Goal: Information Seeking & Learning: Learn about a topic

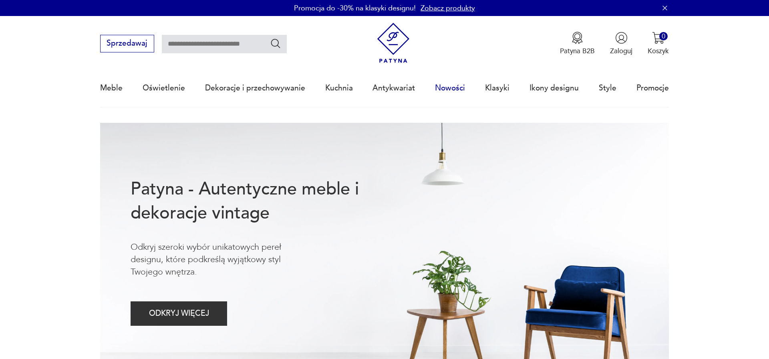
drag, startPoint x: 462, startPoint y: 93, endPoint x: 477, endPoint y: 77, distance: 21.5
click at [463, 92] on link "Nowości" at bounding box center [450, 88] width 30 height 37
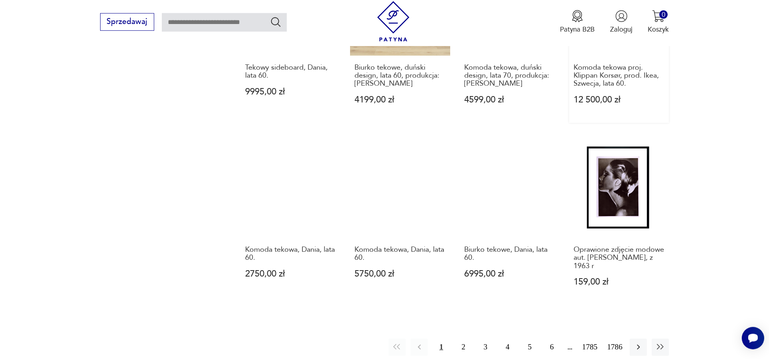
scroll to position [740, 0]
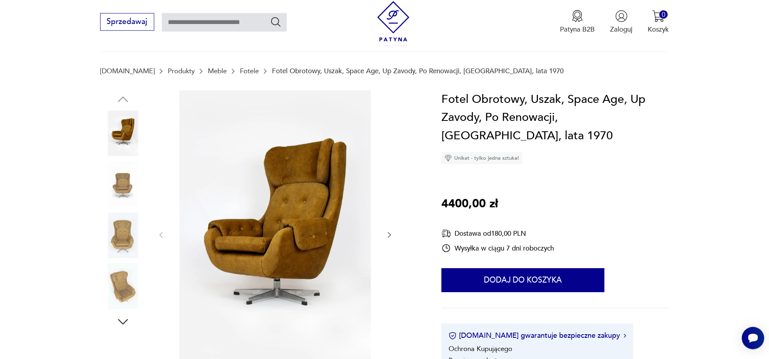
scroll to position [91, 0]
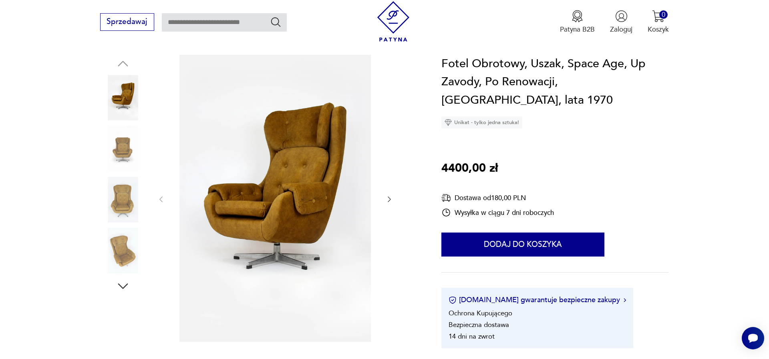
click at [387, 198] on icon "button" at bounding box center [389, 199] width 8 height 8
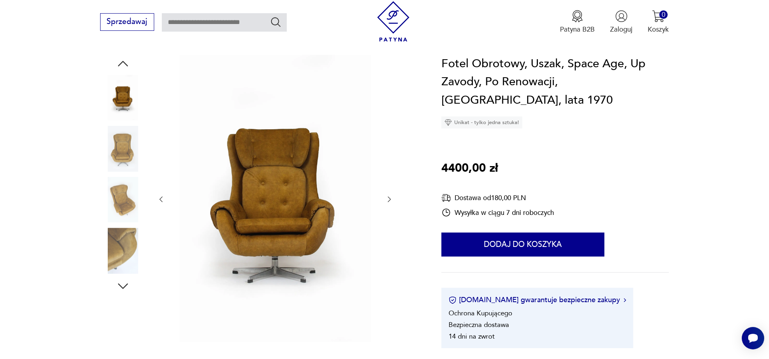
click at [298, 163] on img at bounding box center [275, 199] width 201 height 288
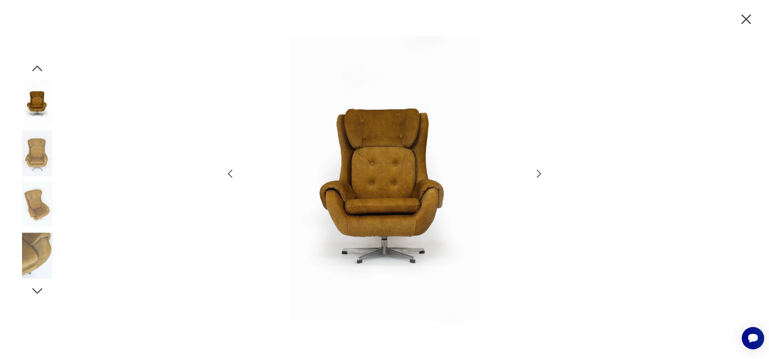
click at [372, 180] on img at bounding box center [385, 179] width 278 height 288
click at [40, 260] on img at bounding box center [37, 256] width 46 height 46
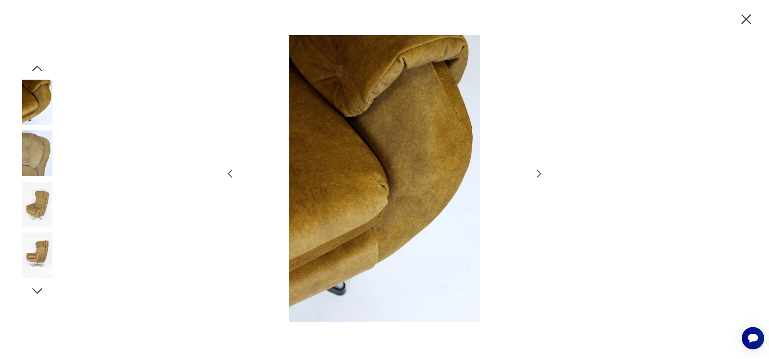
click at [40, 110] on img at bounding box center [37, 103] width 46 height 46
click at [36, 139] on img at bounding box center [37, 154] width 46 height 46
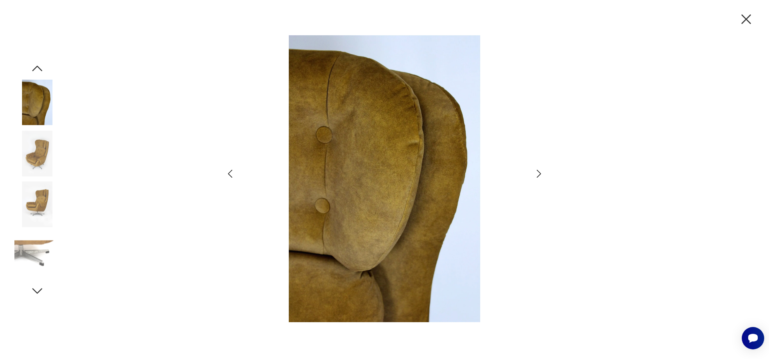
click at [404, 113] on img at bounding box center [385, 179] width 278 height 288
drag, startPoint x: 746, startPoint y: 14, endPoint x: 742, endPoint y: 18, distance: 5.7
click at [746, 14] on icon "button" at bounding box center [746, 19] width 17 height 17
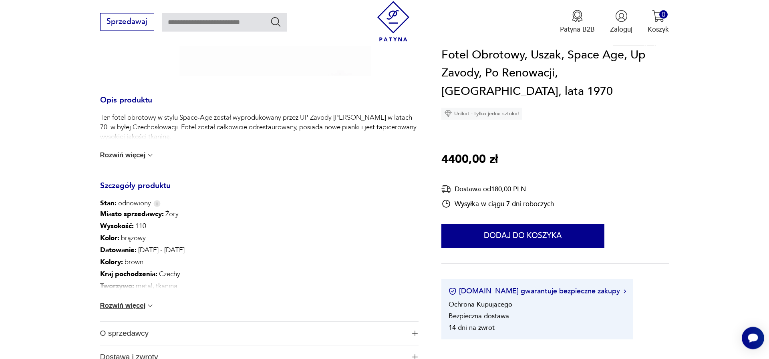
scroll to position [365, 0]
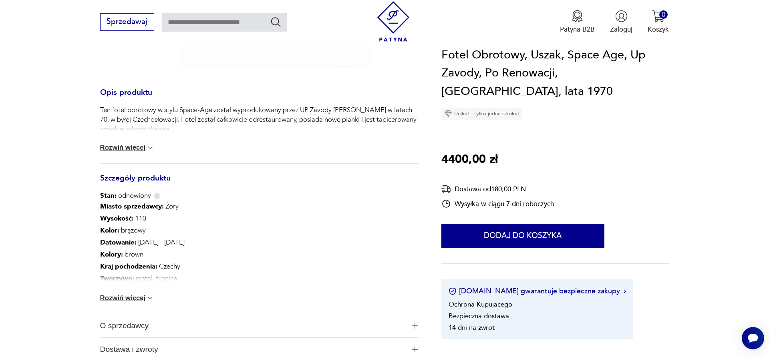
click at [127, 159] on div "Ten fotel obrotowy w stylu Space-Age został wyprodukowany przez UP Zavody [PERS…" at bounding box center [259, 134] width 318 height 58
click at [130, 151] on button "Rozwiń więcej" at bounding box center [127, 148] width 54 height 8
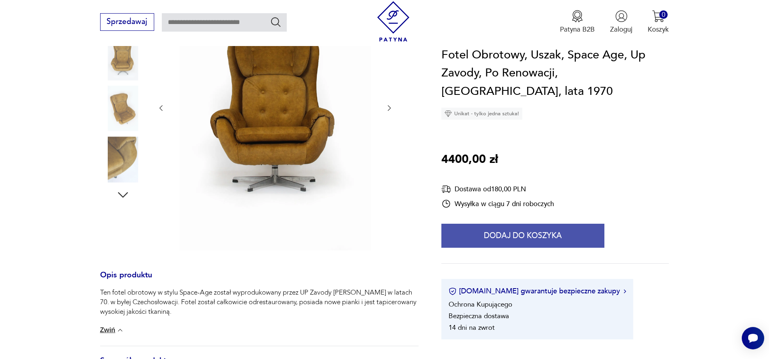
scroll to position [0, 0]
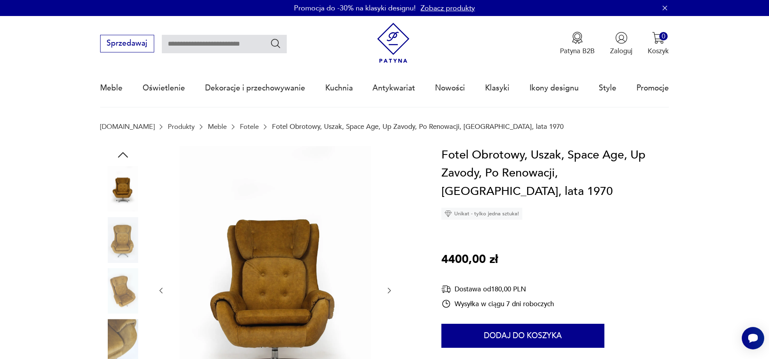
click at [395, 296] on div at bounding box center [259, 291] width 318 height 290
click at [393, 295] on icon "button" at bounding box center [389, 291] width 8 height 8
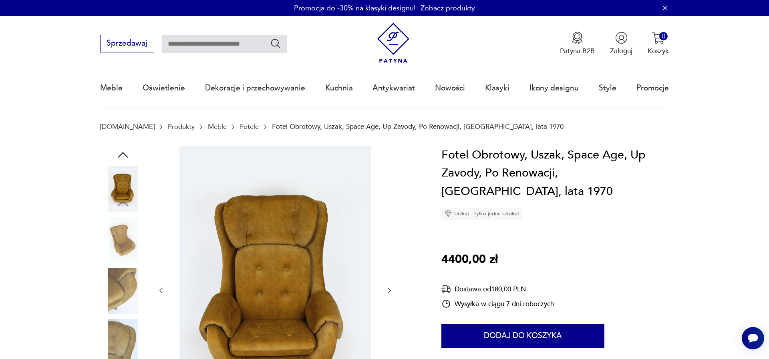
click at [393, 294] on icon "button" at bounding box center [389, 291] width 8 height 8
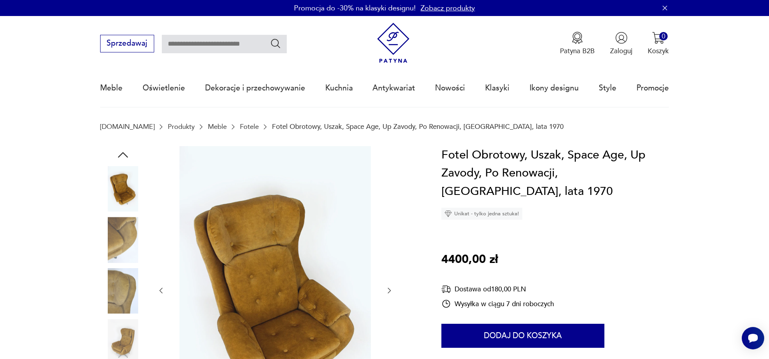
click at [393, 294] on icon "button" at bounding box center [389, 291] width 8 height 8
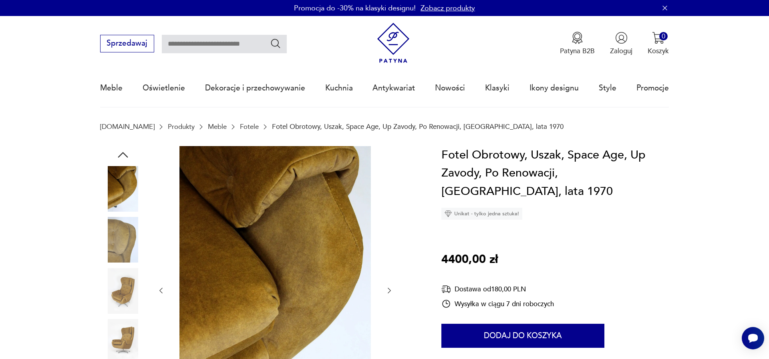
click at [393, 294] on icon "button" at bounding box center [389, 291] width 8 height 8
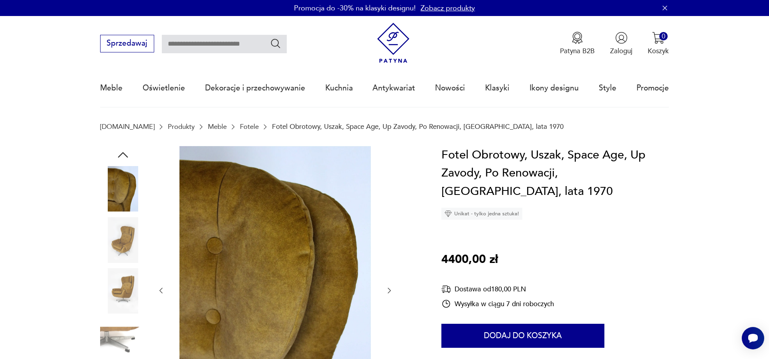
click at [392, 294] on icon "button" at bounding box center [389, 291] width 8 height 8
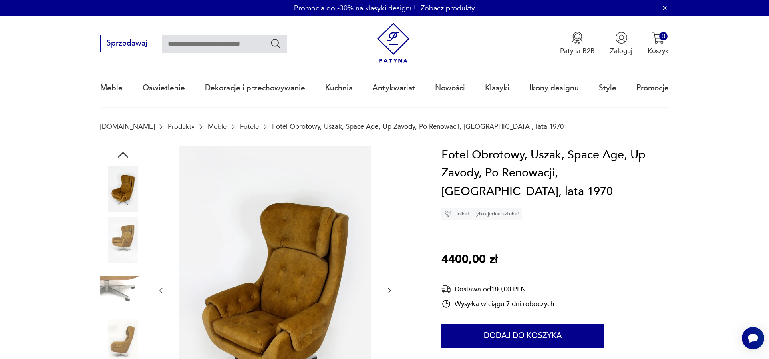
click at [392, 294] on icon "button" at bounding box center [389, 291] width 8 height 8
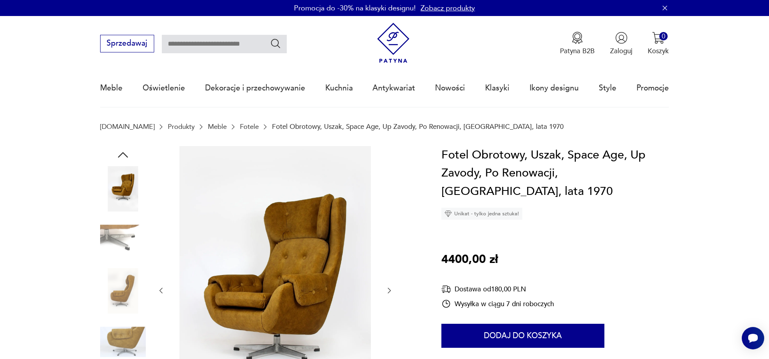
click at [392, 294] on icon "button" at bounding box center [389, 291] width 8 height 8
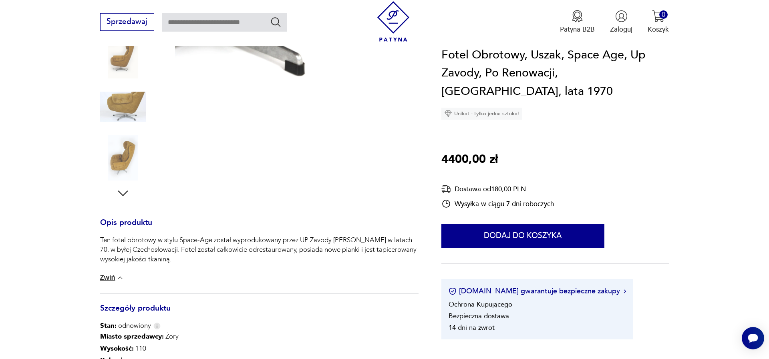
scroll to position [365, 0]
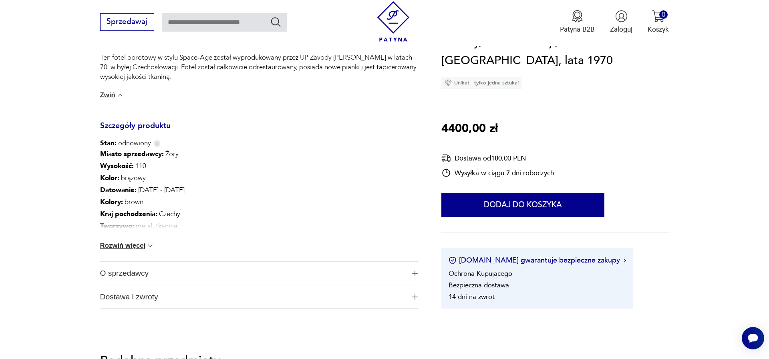
click at [145, 254] on div "Miasto sprzedawcy : Żory Wysokość : 110 Kolor: brązowy Datowanie : [DATE] - [DA…" at bounding box center [259, 204] width 318 height 113
click at [142, 246] on button "Rozwiń więcej" at bounding box center [127, 246] width 54 height 8
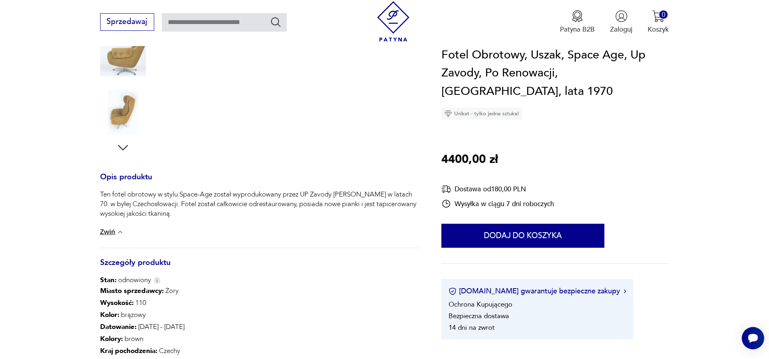
scroll to position [46, 0]
